Goal: Information Seeking & Learning: Understand process/instructions

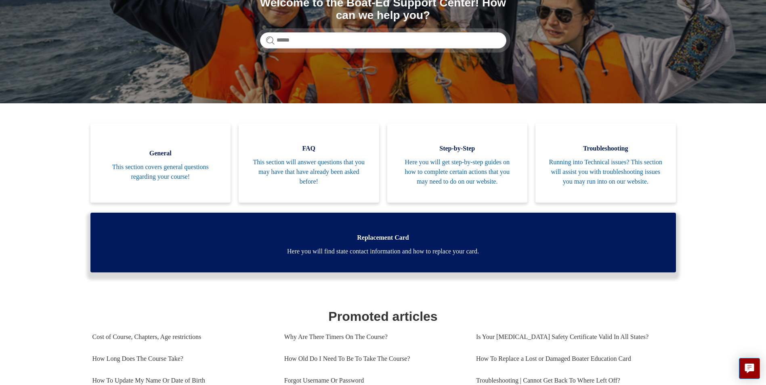
scroll to position [121, 0]
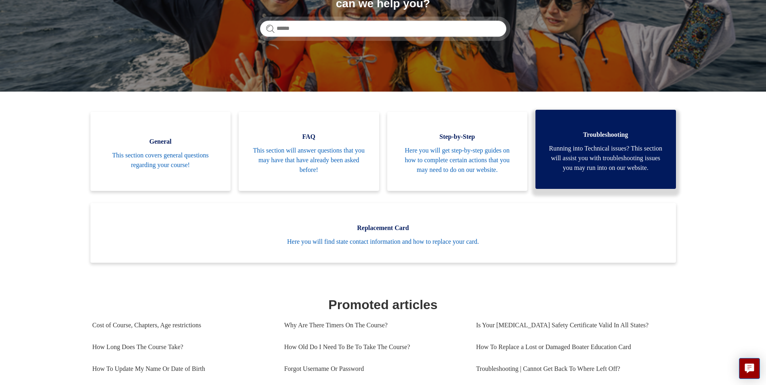
click at [553, 173] on span "Running into Technical issues? This section will assist you with troubleshootin…" at bounding box center [606, 158] width 116 height 29
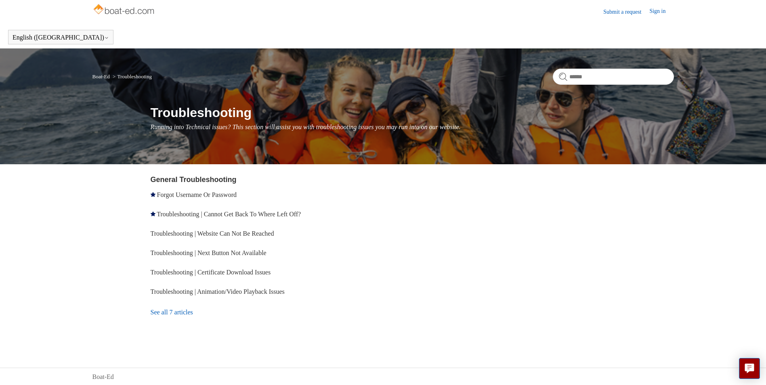
scroll to position [4, 0]
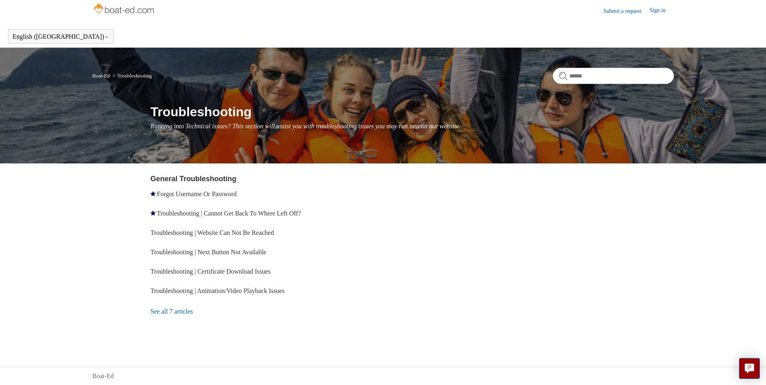
click at [172, 308] on link "See all 7 articles" at bounding box center [269, 312] width 236 height 22
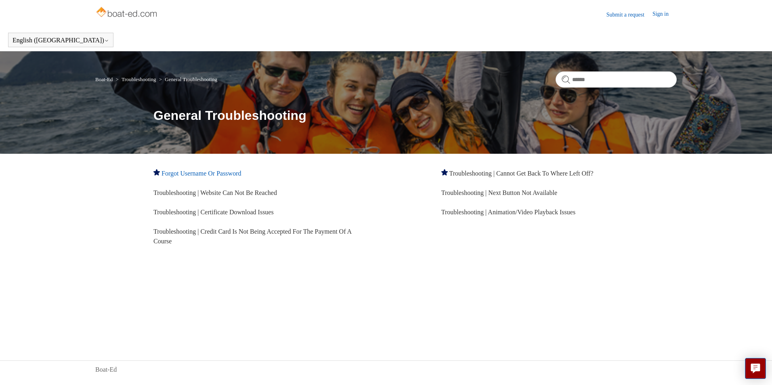
click at [197, 176] on link "Forgot Username Or Password" at bounding box center [202, 173] width 80 height 7
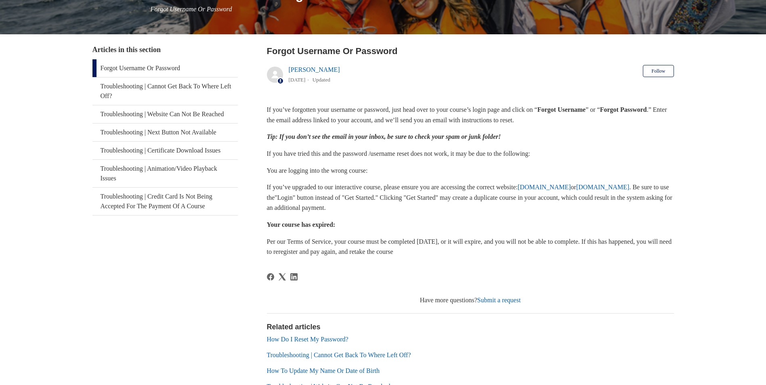
scroll to position [121, 0]
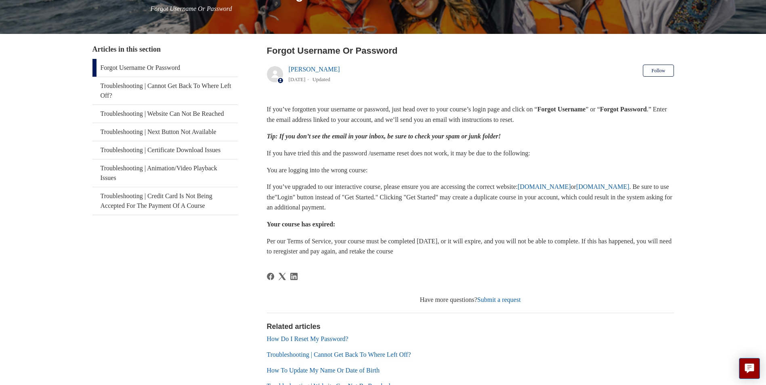
click at [577, 190] on link "[DOMAIN_NAME]" at bounding box center [603, 186] width 53 height 7
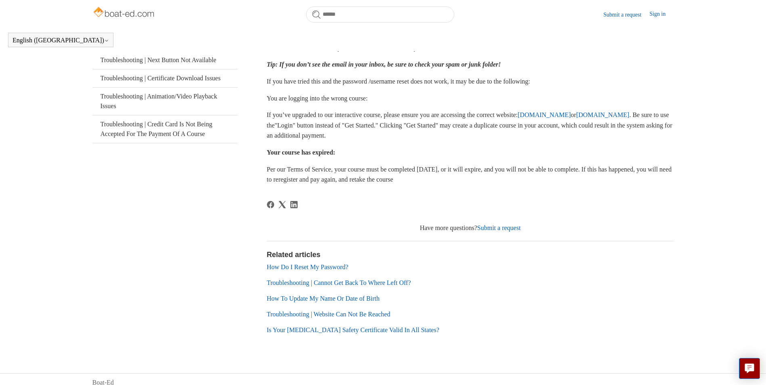
scroll to position [177, 0]
